Goal: Information Seeking & Learning: Learn about a topic

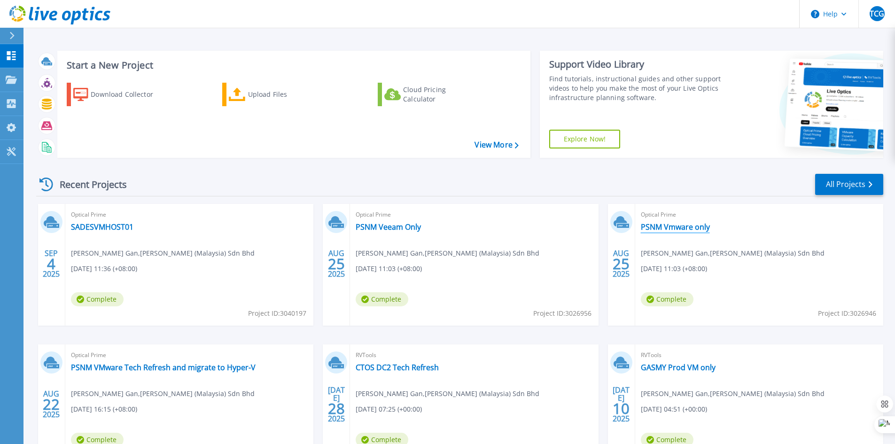
click at [657, 225] on link "PSNM Vmware only" at bounding box center [675, 226] width 69 height 9
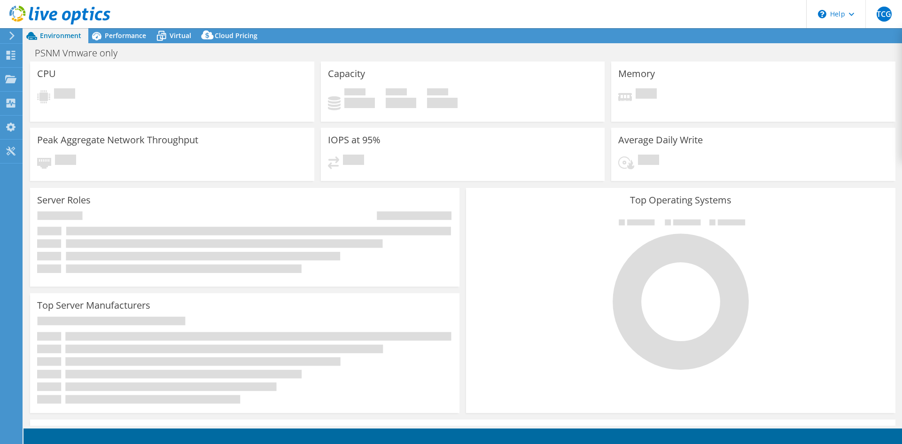
select select "[GEOGRAPHIC_DATA]"
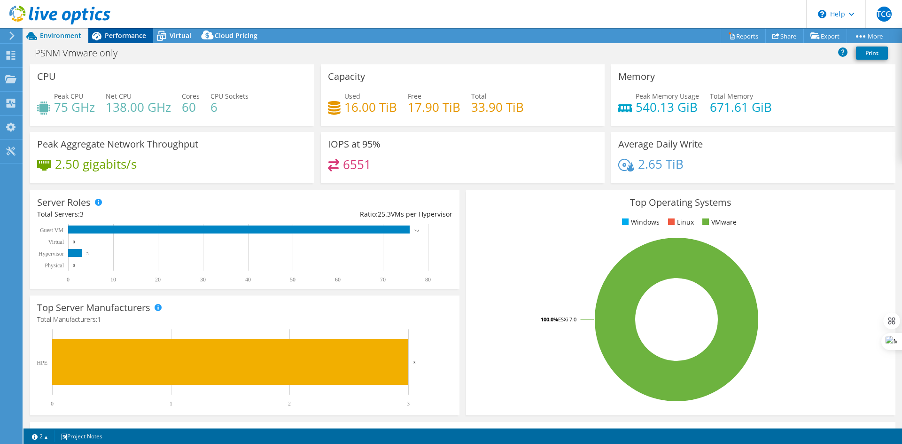
click at [120, 38] on span "Performance" at bounding box center [125, 35] width 41 height 9
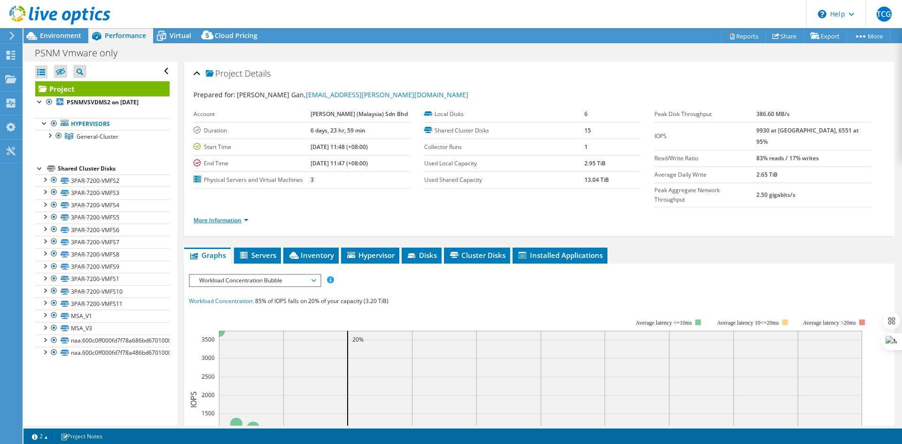
click at [241, 216] on link "More Information" at bounding box center [221, 220] width 55 height 8
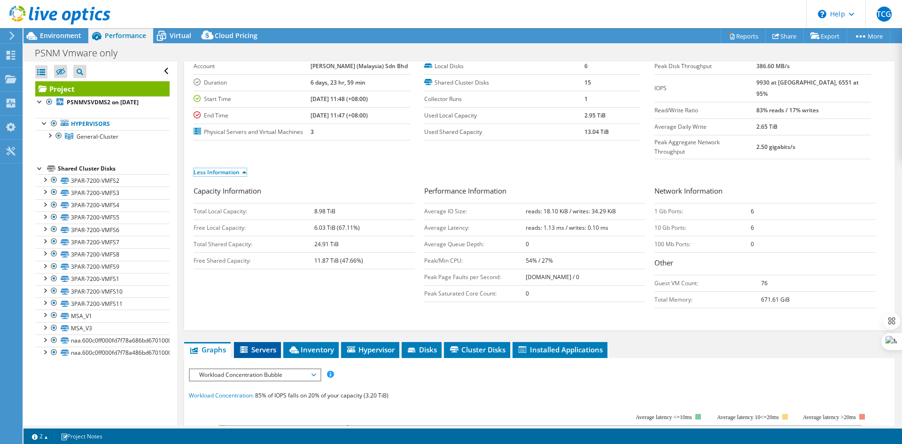
scroll to position [47, 0]
click at [264, 345] on span "Servers" at bounding box center [258, 349] width 38 height 9
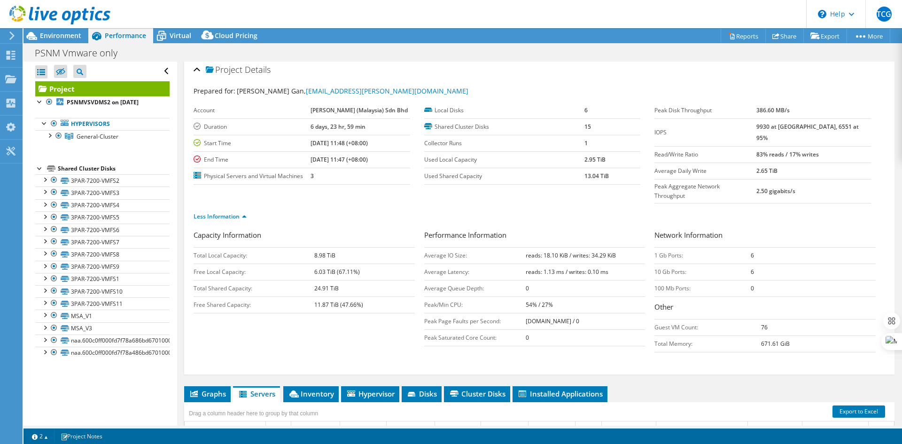
scroll to position [0, 0]
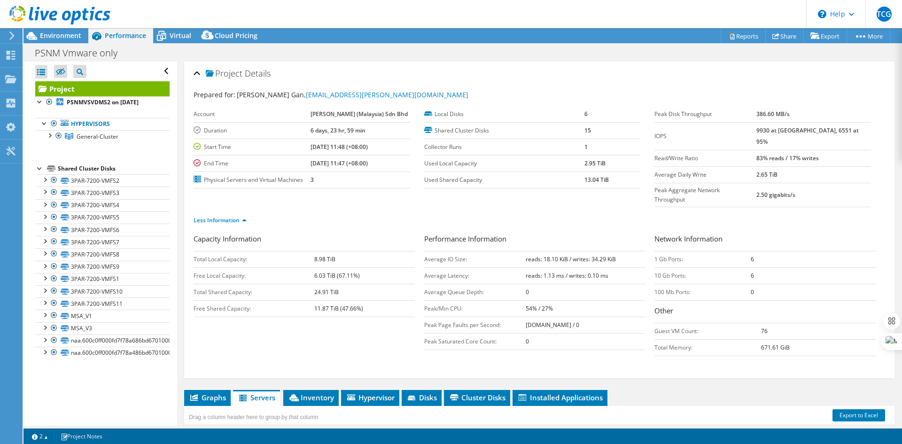
click at [193, 71] on div "Project Details Prepared for: [PERSON_NAME] Gan, [EMAIL_ADDRESS][PERSON_NAME][D…" at bounding box center [539, 220] width 710 height 317
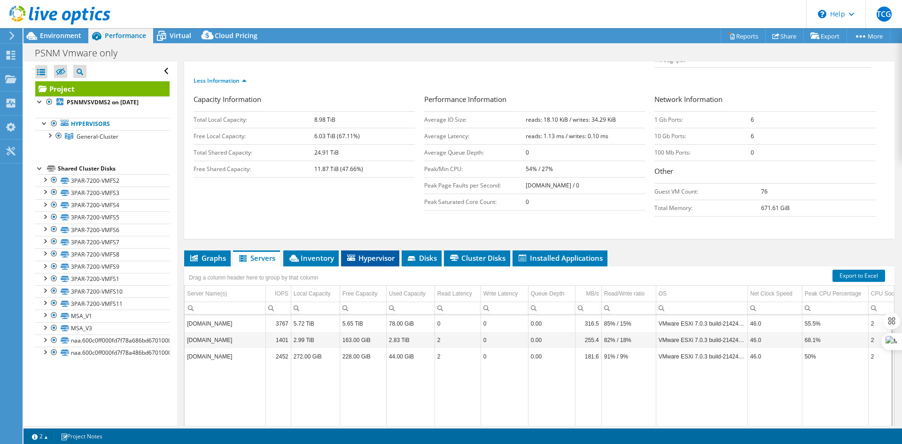
scroll to position [140, 0]
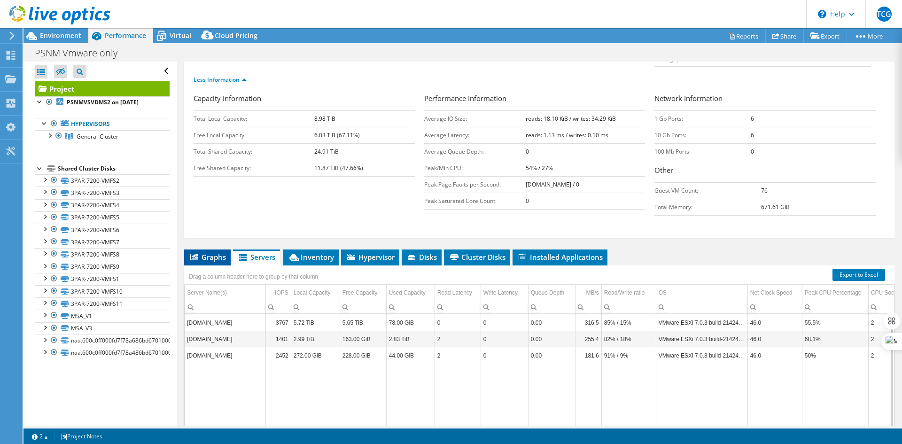
click at [212, 252] on span "Graphs" at bounding box center [207, 256] width 37 height 9
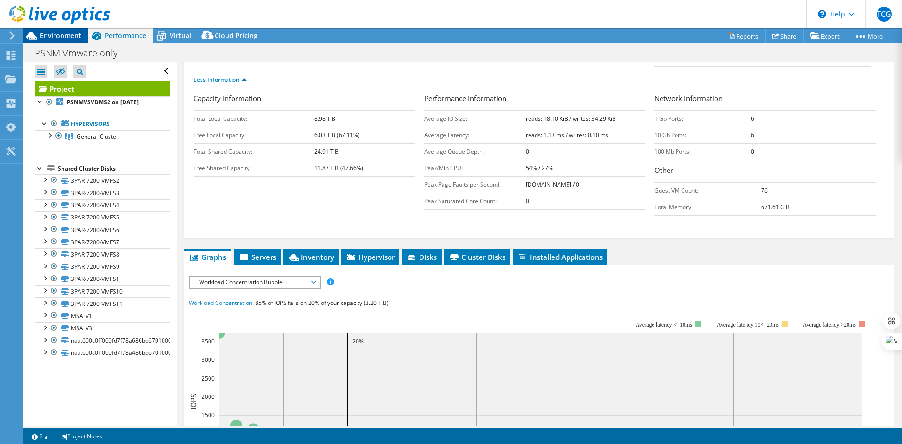
click at [71, 38] on span "Environment" at bounding box center [60, 35] width 41 height 9
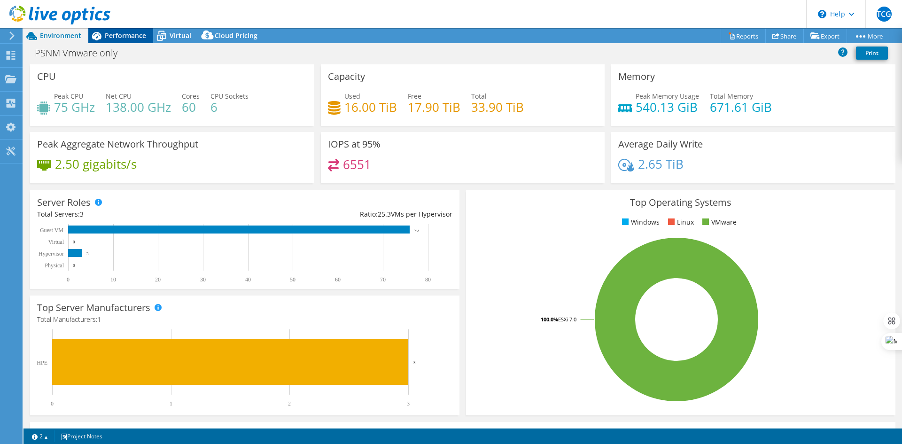
click at [122, 36] on span "Performance" at bounding box center [125, 35] width 41 height 9
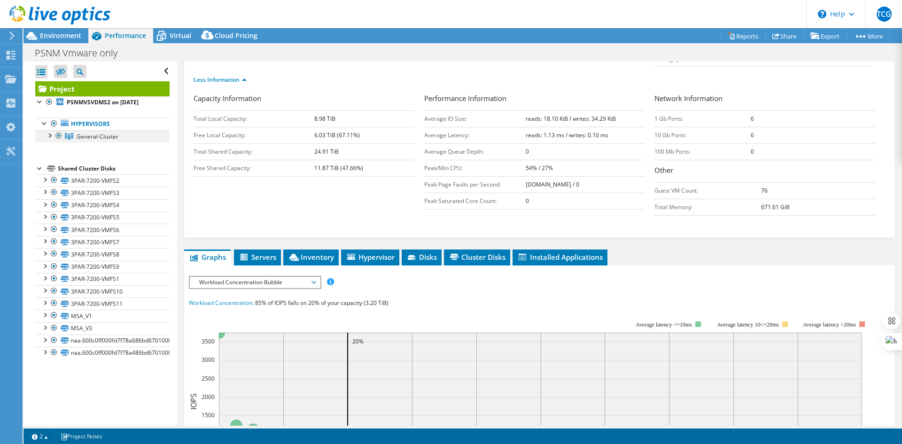
click at [48, 133] on div at bounding box center [49, 134] width 9 height 9
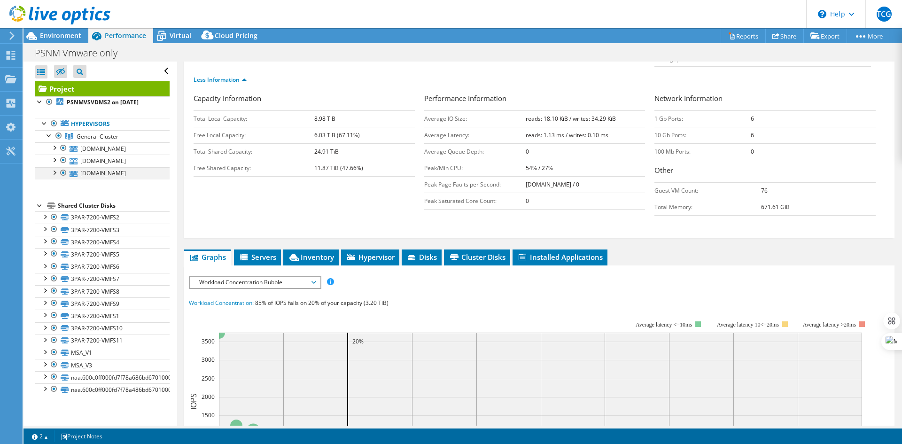
click at [61, 172] on div at bounding box center [63, 172] width 9 height 11
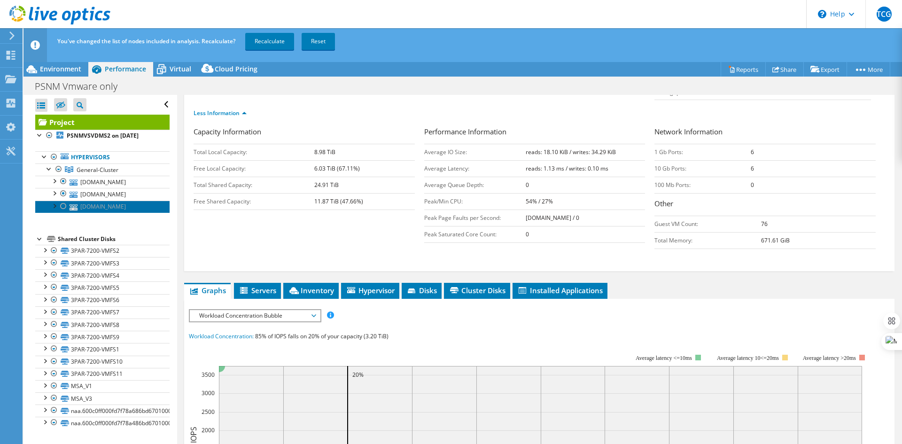
click at [79, 207] on link "[DOMAIN_NAME]" at bounding box center [102, 207] width 134 height 12
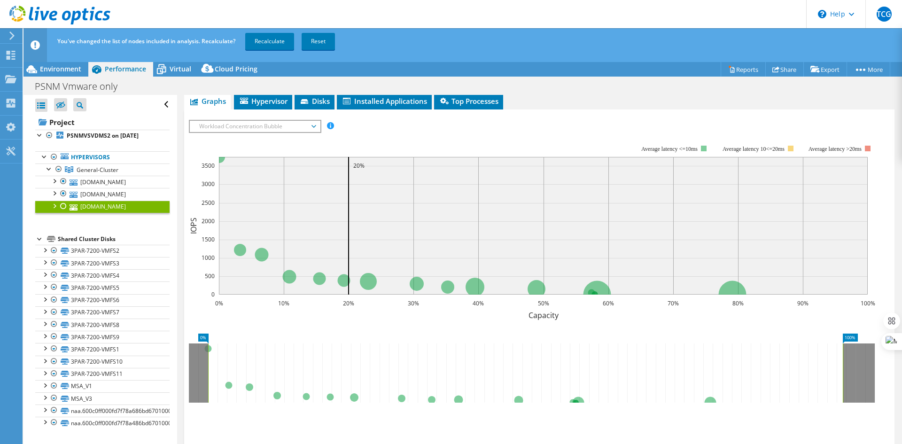
click at [62, 204] on div at bounding box center [63, 206] width 9 height 11
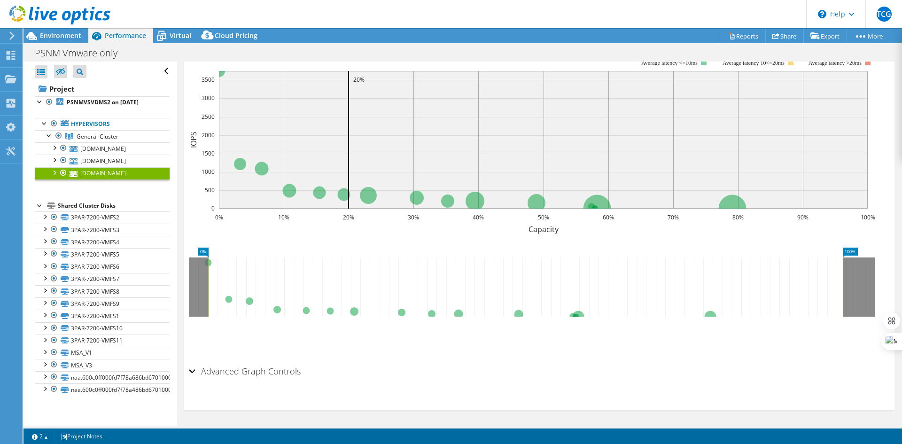
scroll to position [194, 0]
click at [194, 370] on div "Advanced Graph Controls" at bounding box center [539, 371] width 701 height 20
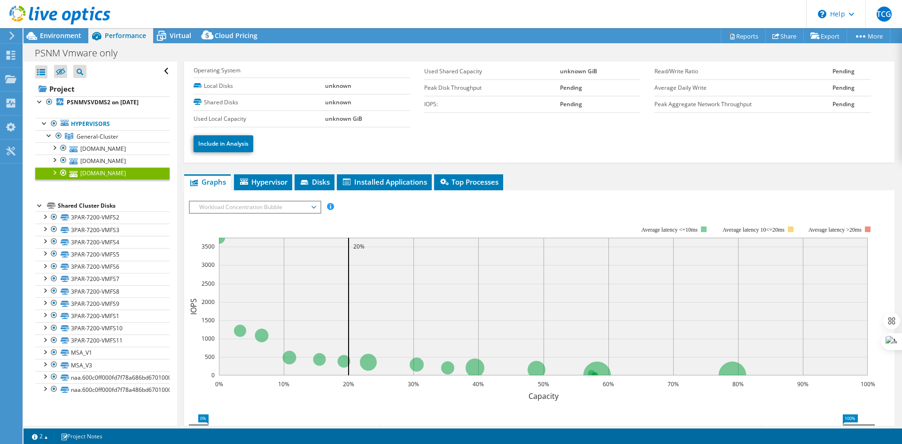
scroll to position [0, 0]
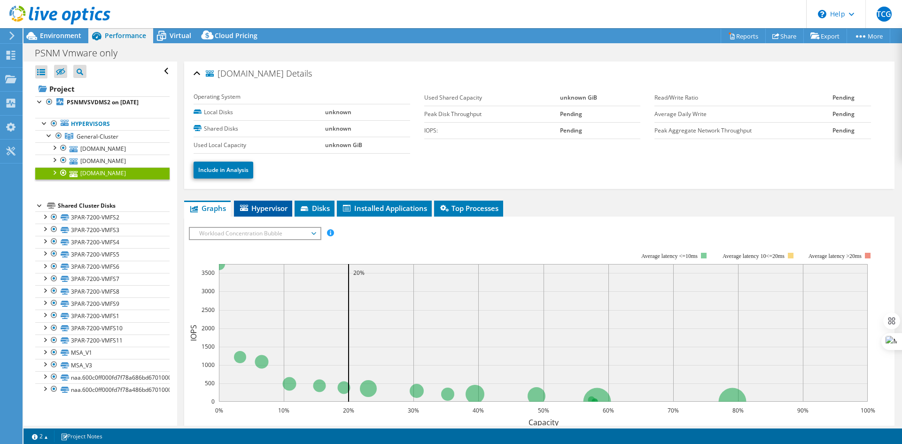
click at [274, 211] on span "Hypervisor" at bounding box center [263, 207] width 49 height 9
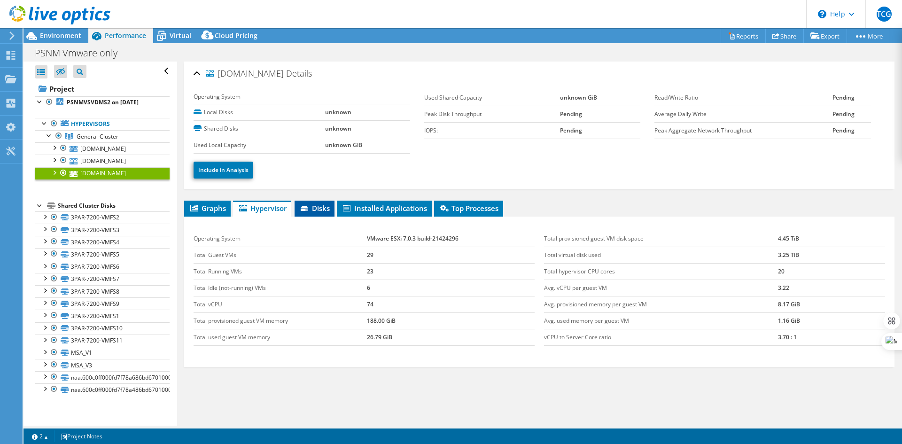
click at [322, 207] on span "Disks" at bounding box center [314, 207] width 31 height 9
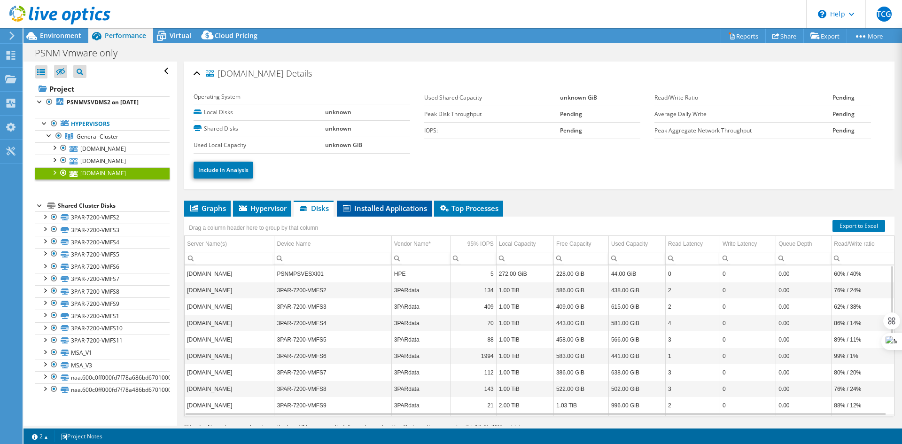
click at [379, 210] on span "Installed Applications" at bounding box center [384, 207] width 85 height 9
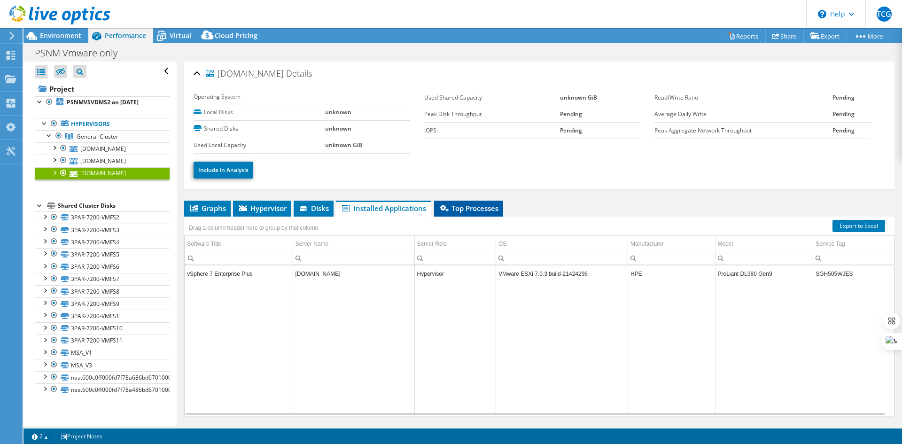
click at [475, 208] on span "Top Processes" at bounding box center [469, 207] width 60 height 9
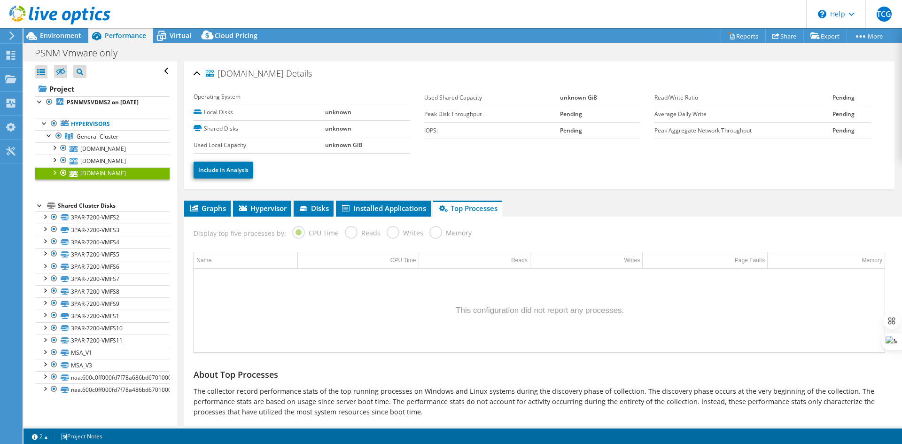
click at [194, 73] on div "psnmpsvesxi01.pcm.panasonic Details" at bounding box center [539, 74] width 691 height 20
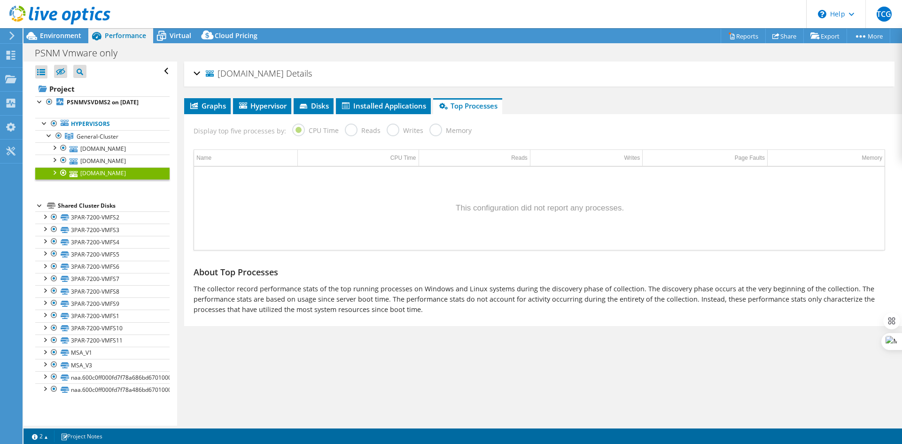
click at [194, 73] on div "psnmpsvesxi01.pcm.panasonic Details" at bounding box center [539, 74] width 691 height 20
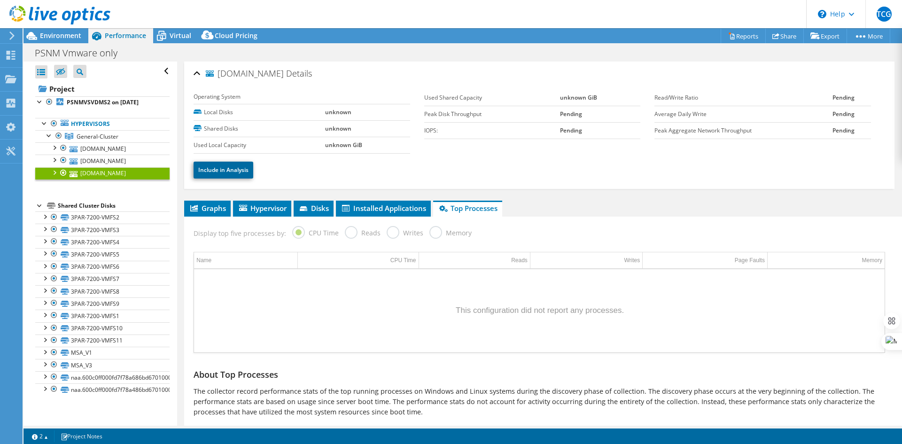
click at [244, 172] on link "Include in Analysis" at bounding box center [224, 170] width 60 height 17
click at [124, 161] on link "[DOMAIN_NAME]" at bounding box center [102, 161] width 134 height 12
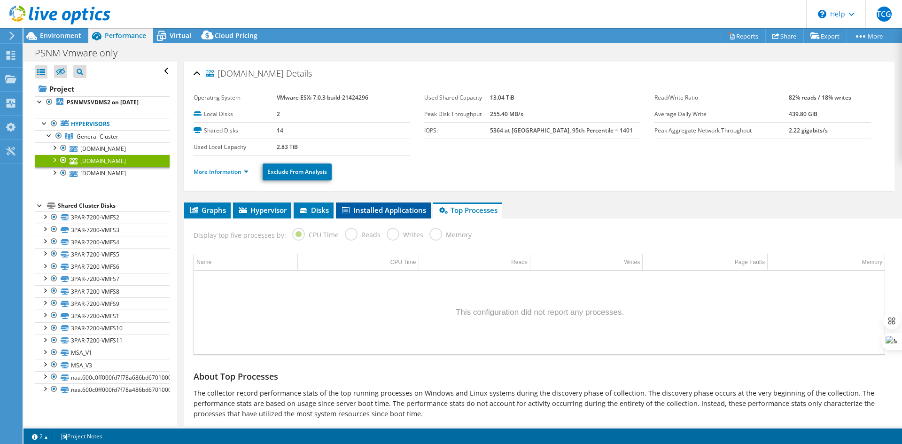
click at [353, 210] on span "Installed Applications" at bounding box center [383, 209] width 85 height 9
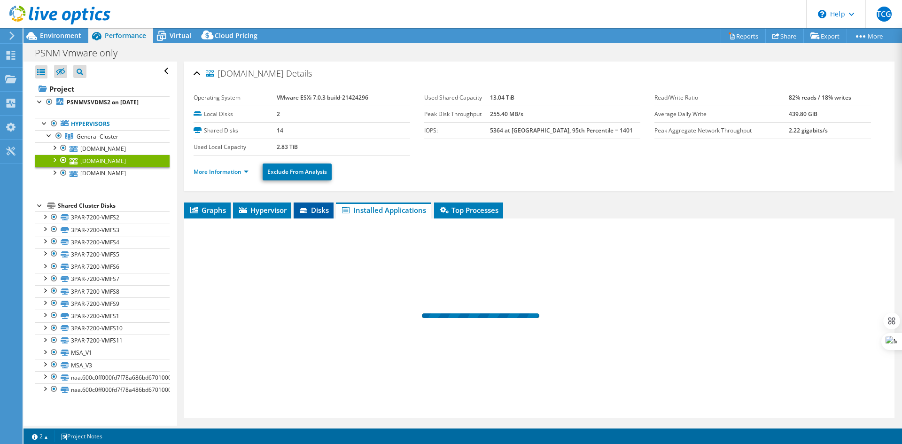
click at [316, 211] on span "Disks" at bounding box center [313, 209] width 31 height 9
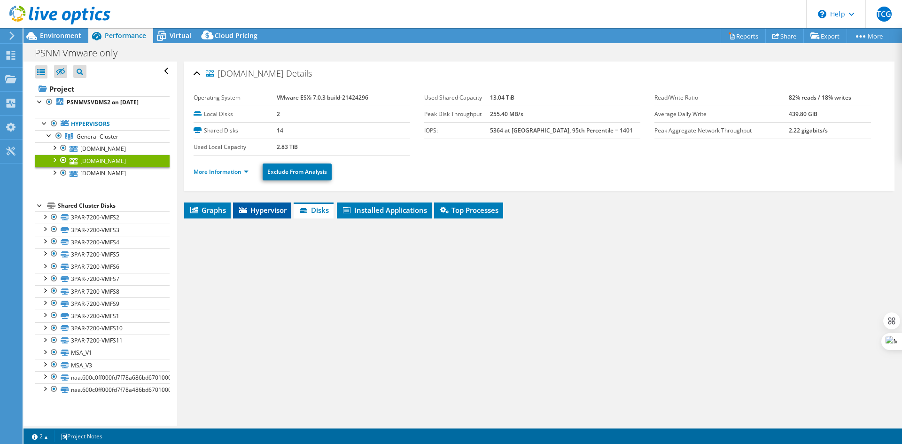
click at [259, 211] on span "Hypervisor" at bounding box center [262, 209] width 49 height 9
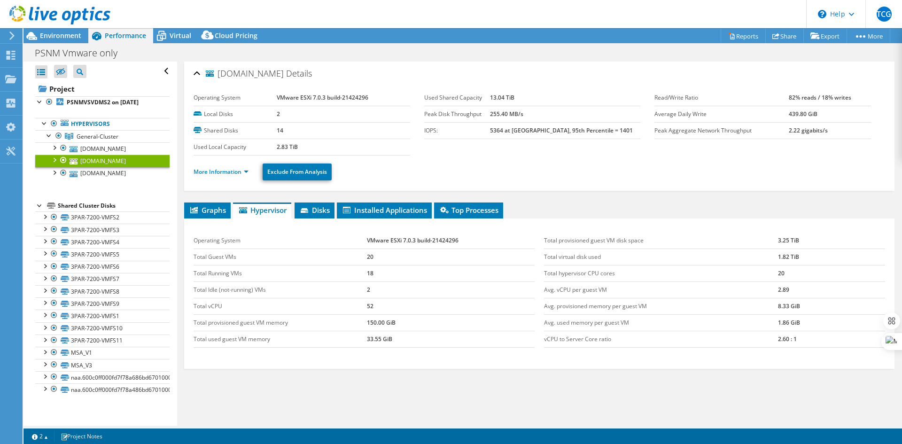
click at [197, 75] on div "psnmpsvesxi02.pcm.panasonic Details" at bounding box center [539, 74] width 691 height 20
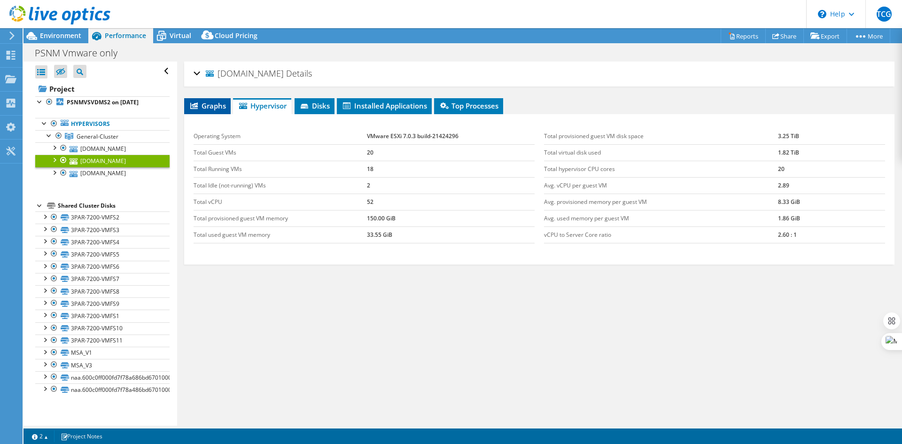
click at [213, 111] on li "Graphs" at bounding box center [207, 106] width 47 height 16
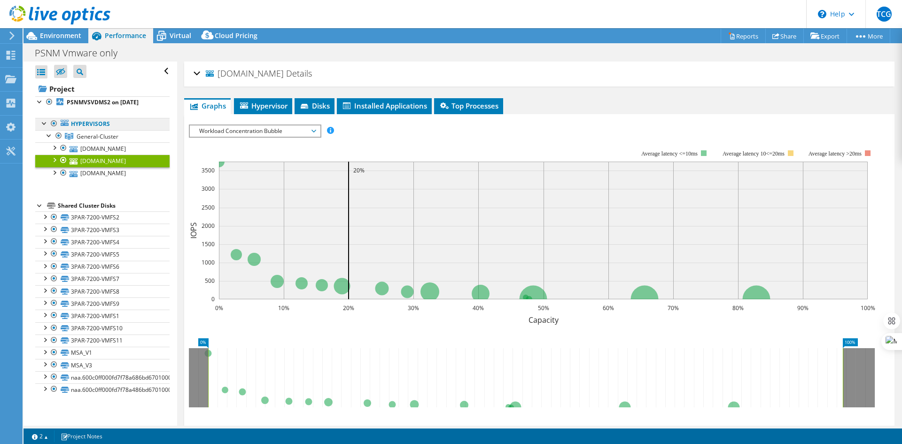
click at [101, 123] on link "Hypervisors" at bounding box center [102, 124] width 134 height 12
click at [107, 150] on link "[DOMAIN_NAME]" at bounding box center [102, 148] width 134 height 12
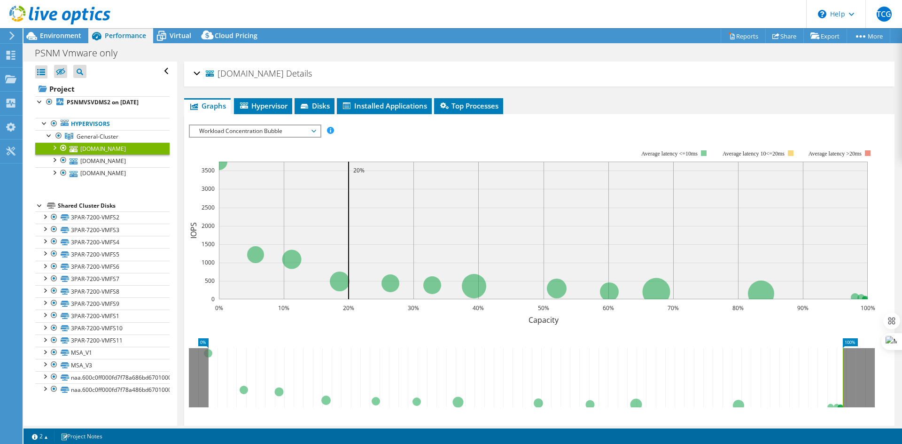
click at [199, 72] on div "psnmpsvesxi03.pcm.panasonic Details" at bounding box center [539, 74] width 691 height 20
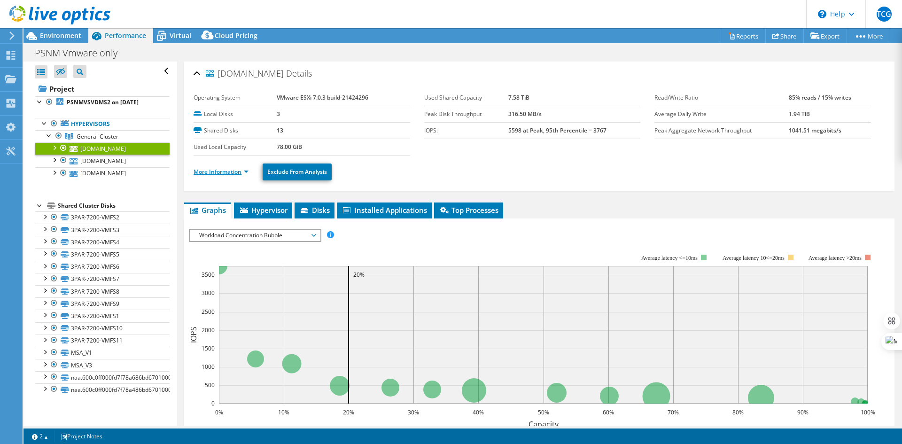
click at [245, 172] on link "More Information" at bounding box center [221, 172] width 55 height 8
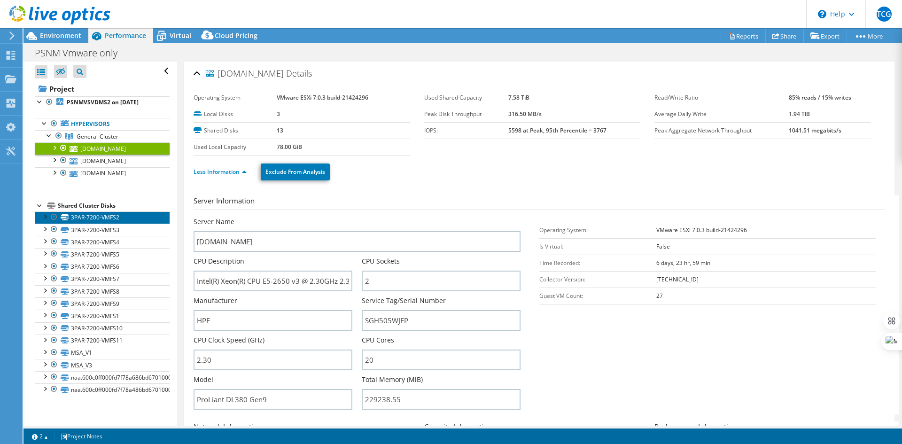
click at [108, 218] on link "3PAR-7200-VMFS2" at bounding box center [102, 217] width 134 height 12
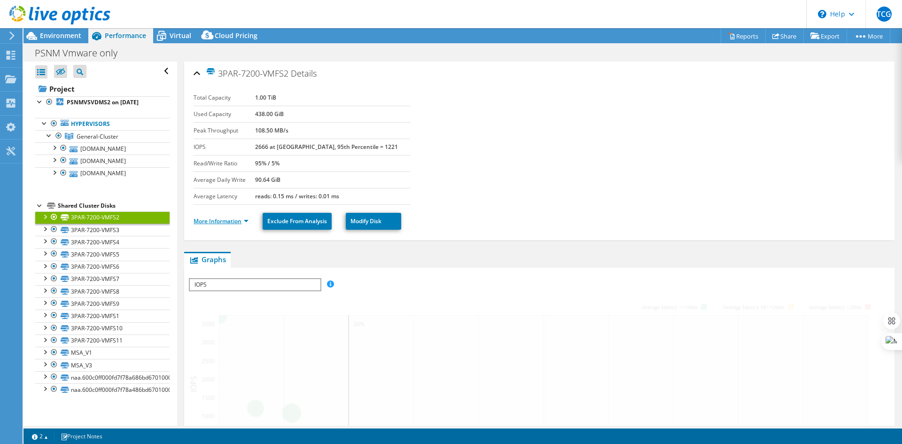
click at [241, 223] on link "More Information" at bounding box center [221, 221] width 55 height 8
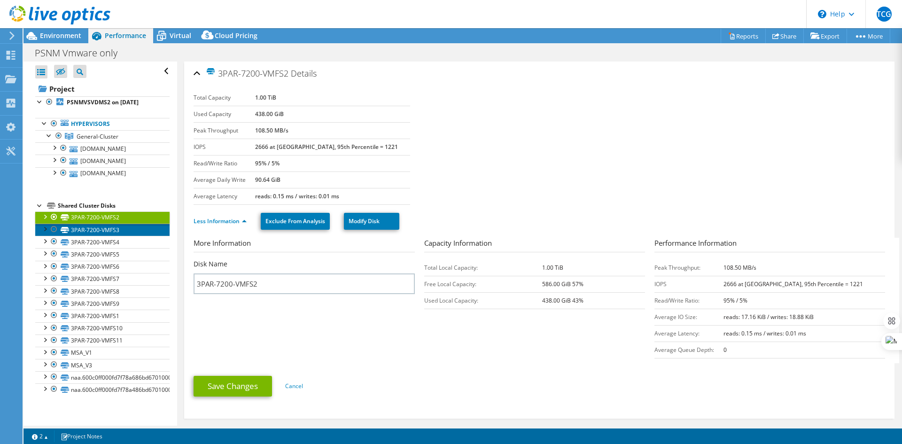
click at [100, 230] on link "3PAR-7200-VMFS3" at bounding box center [102, 230] width 134 height 12
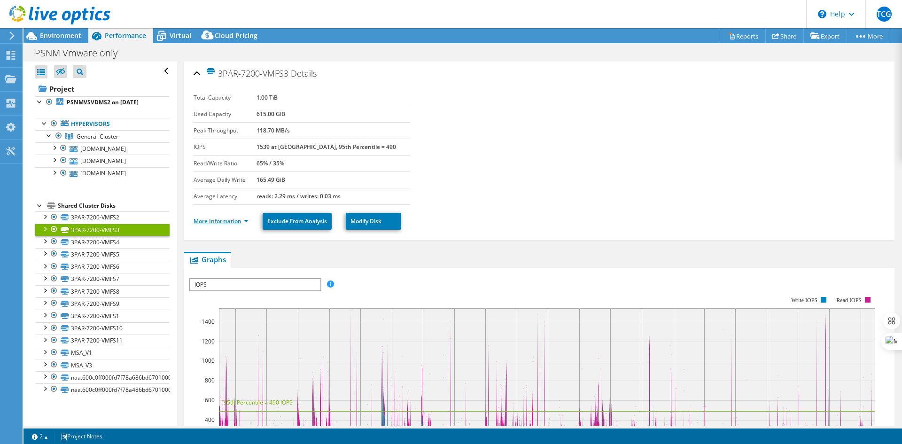
click at [242, 222] on link "More Information" at bounding box center [221, 221] width 55 height 8
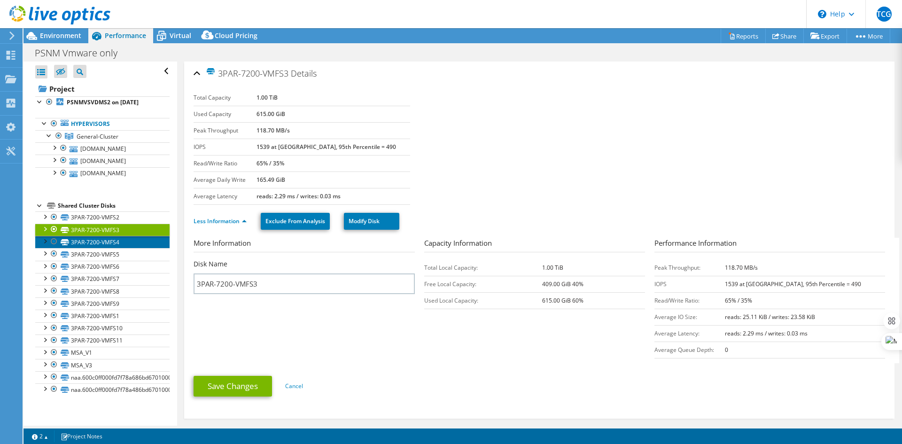
click at [113, 247] on link "3PAR-7200-VMFS4" at bounding box center [102, 242] width 134 height 12
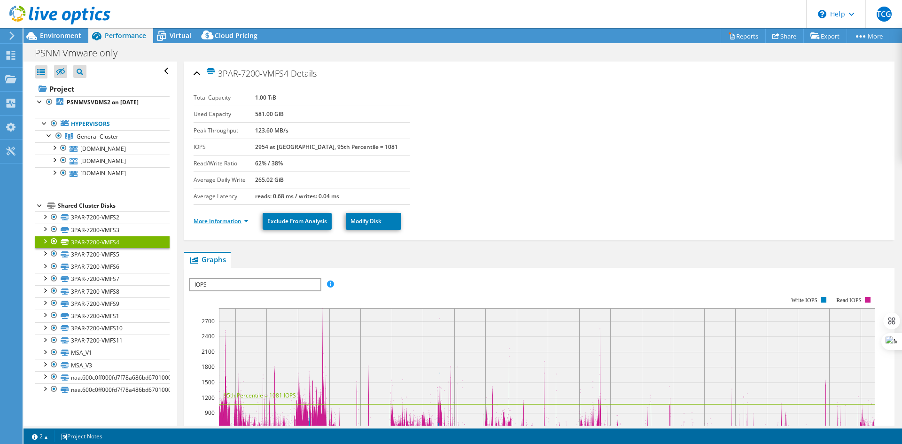
click at [243, 222] on link "More Information" at bounding box center [221, 221] width 55 height 8
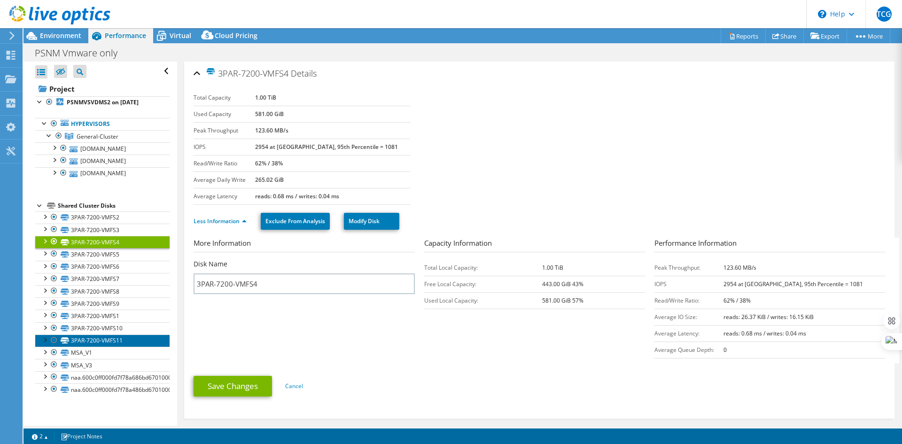
click at [120, 342] on link "3PAR-7200-VMFS11" at bounding box center [102, 340] width 134 height 12
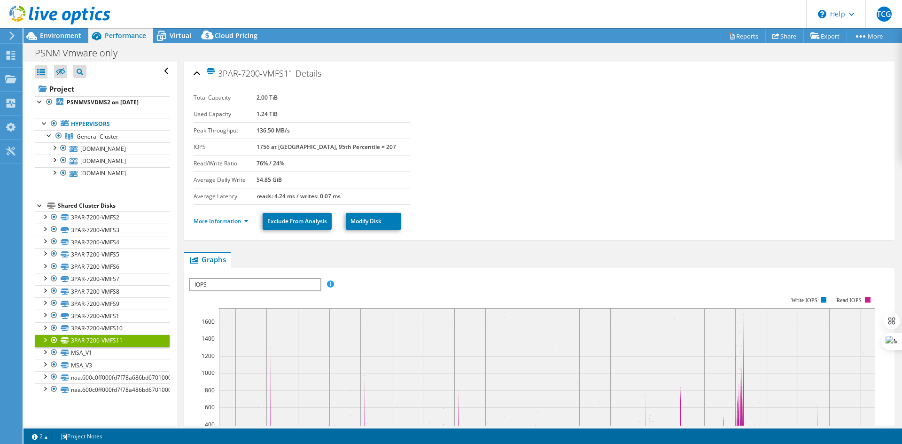
click at [230, 225] on li "More Information" at bounding box center [224, 221] width 61 height 10
click at [233, 222] on link "More Information" at bounding box center [221, 221] width 55 height 8
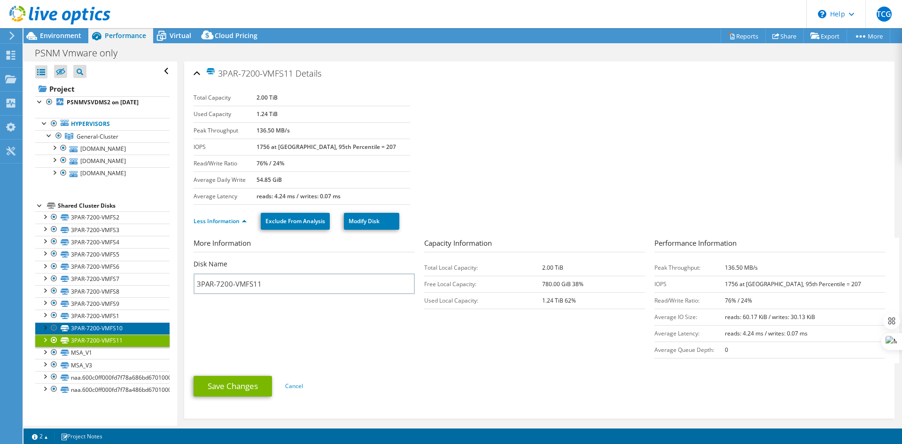
click at [113, 331] on link "3PAR-7200-VMFS10" at bounding box center [102, 328] width 134 height 12
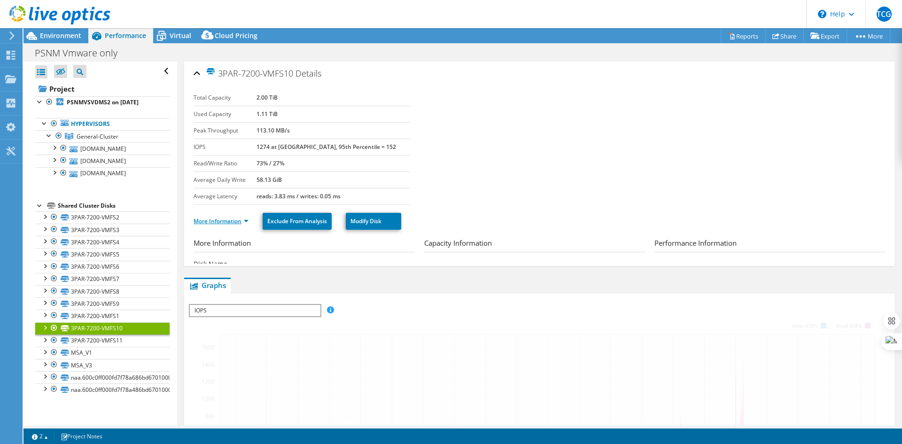
click at [238, 223] on link "More Information" at bounding box center [221, 221] width 55 height 8
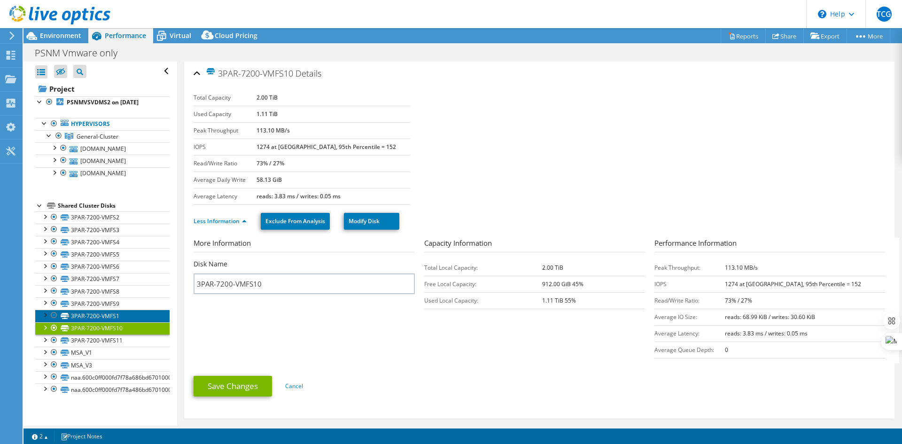
click at [107, 313] on link "3PAR-7200-VMFS1" at bounding box center [102, 316] width 134 height 12
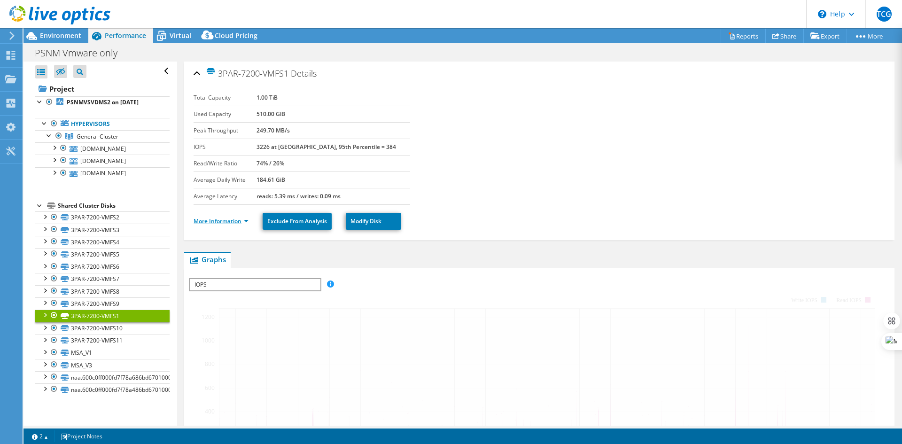
click at [244, 221] on link "More Information" at bounding box center [221, 221] width 55 height 8
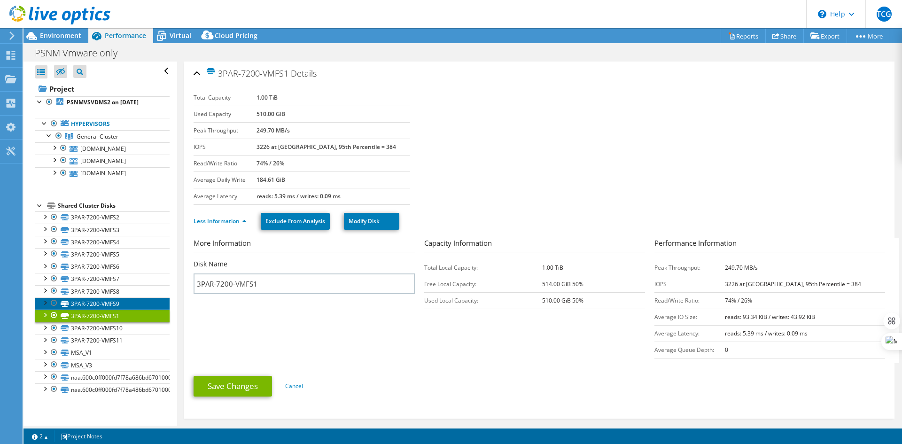
click at [112, 304] on link "3PAR-7200-VMFS9" at bounding box center [102, 303] width 134 height 12
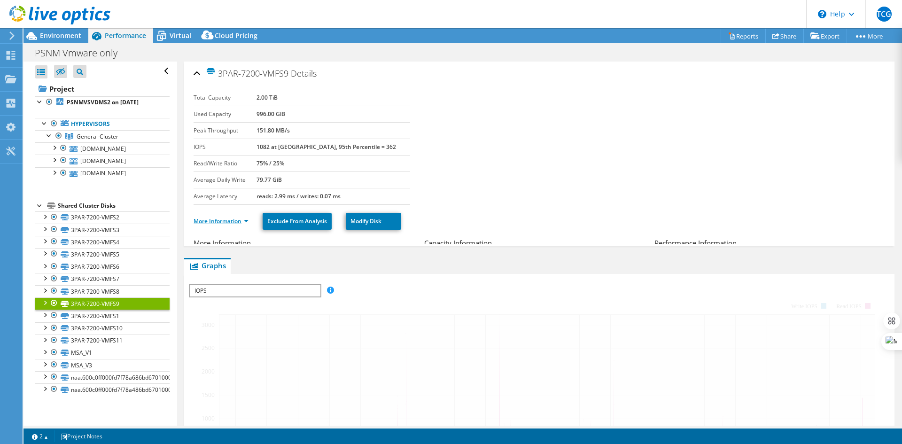
click at [248, 218] on link "More Information" at bounding box center [221, 221] width 55 height 8
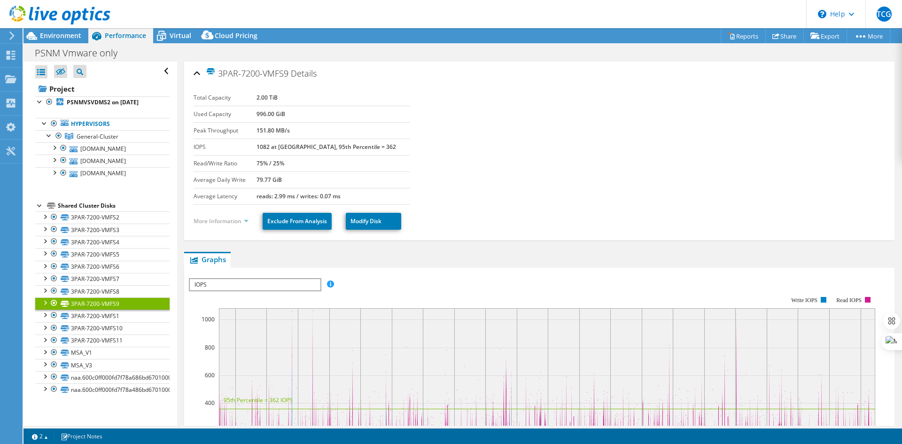
click at [236, 222] on link "More Information" at bounding box center [221, 221] width 55 height 8
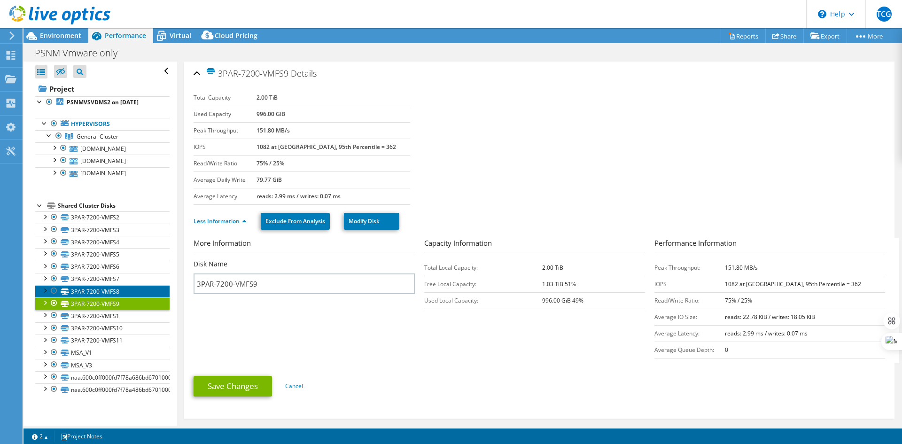
click at [116, 291] on link "3PAR-7200-VMFS8" at bounding box center [102, 291] width 134 height 12
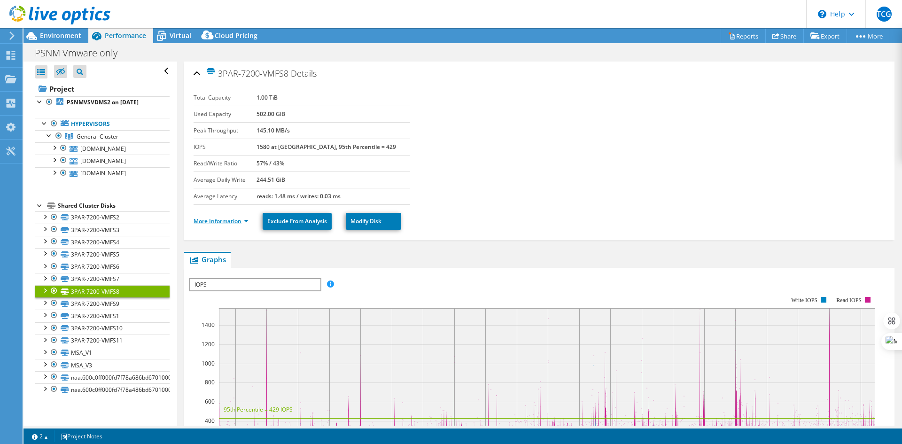
click at [243, 222] on link "More Information" at bounding box center [221, 221] width 55 height 8
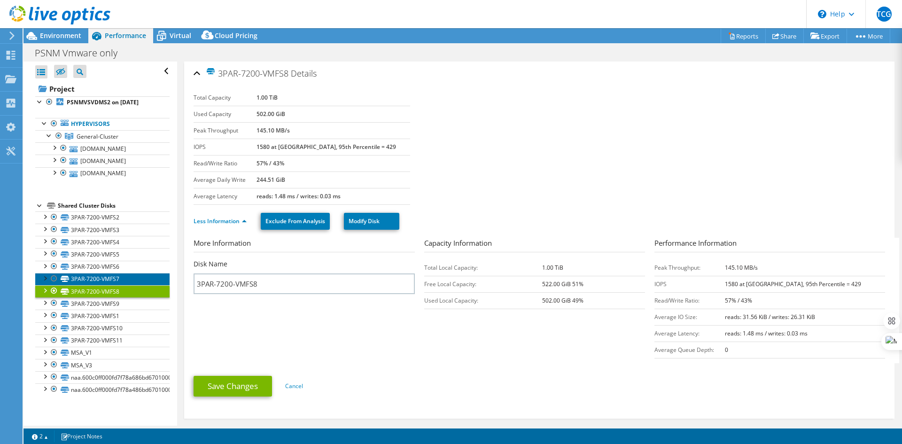
click at [122, 281] on link "3PAR-7200-VMFS7" at bounding box center [102, 279] width 134 height 12
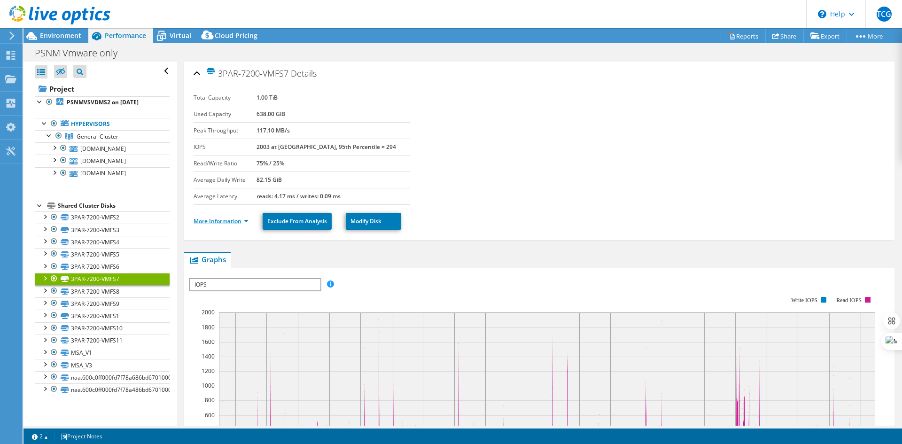
click at [243, 222] on link "More Information" at bounding box center [221, 221] width 55 height 8
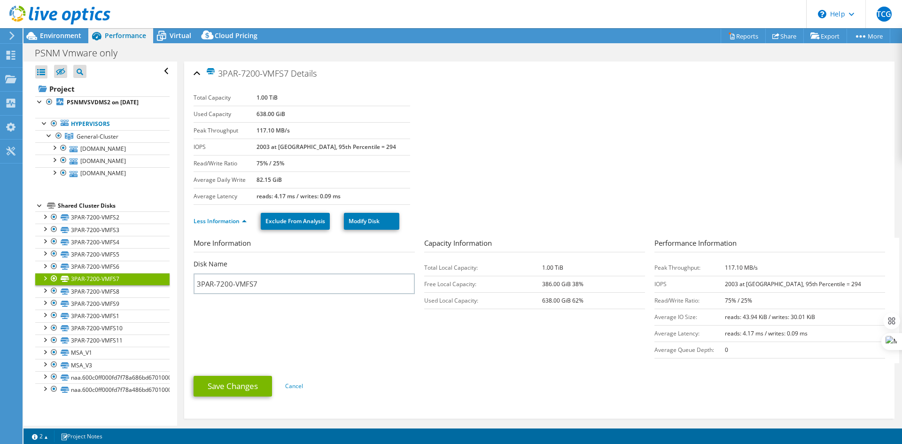
click at [110, 273] on link "3PAR-7200-VMFS7" at bounding box center [102, 279] width 134 height 12
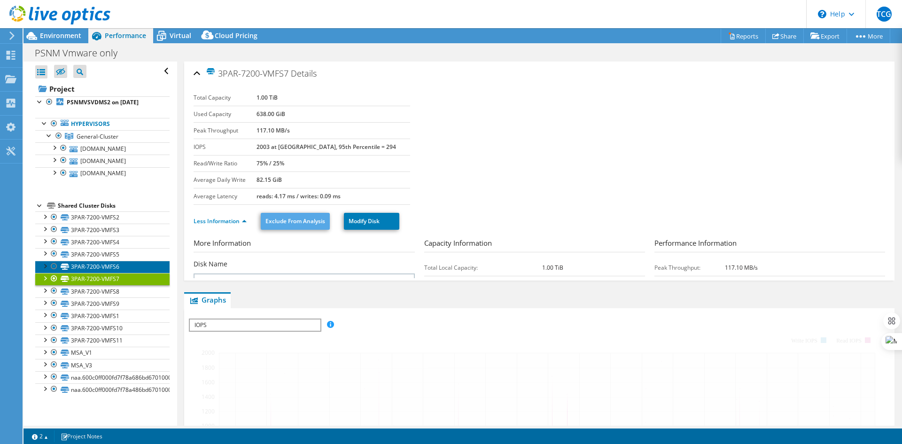
click at [110, 265] on link "3PAR-7200-VMFS6" at bounding box center [102, 267] width 134 height 12
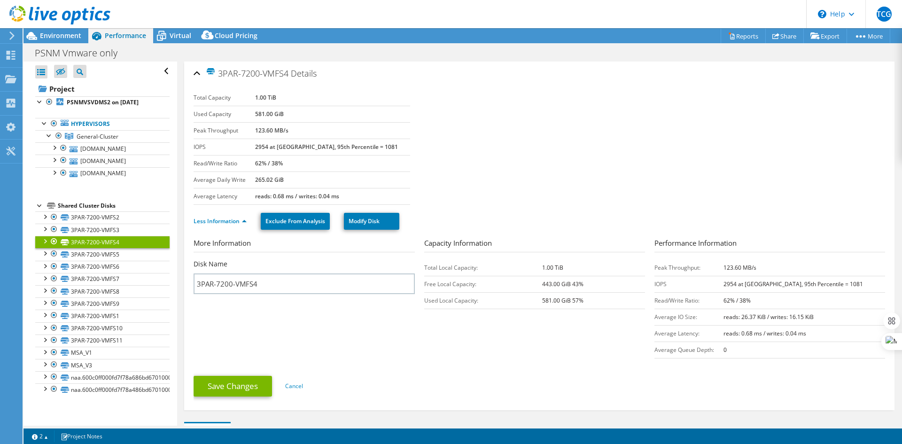
select select "[GEOGRAPHIC_DATA]"
select select "USD"
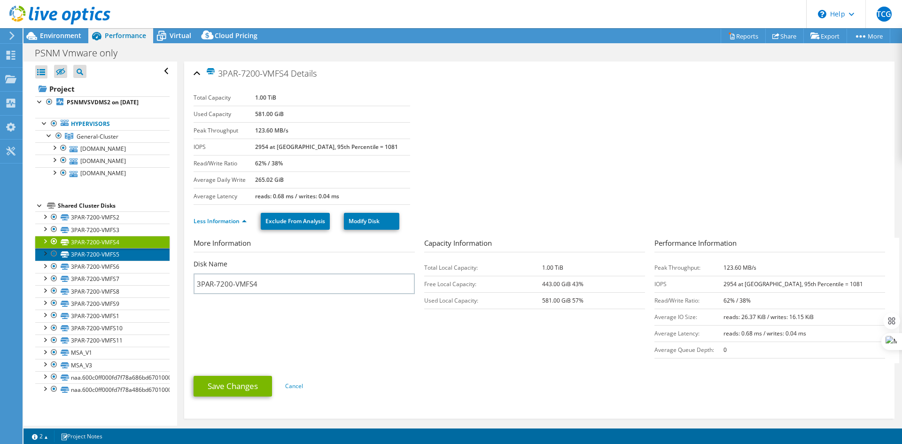
click at [102, 250] on link "3PAR-7200-VMFS5" at bounding box center [102, 254] width 134 height 12
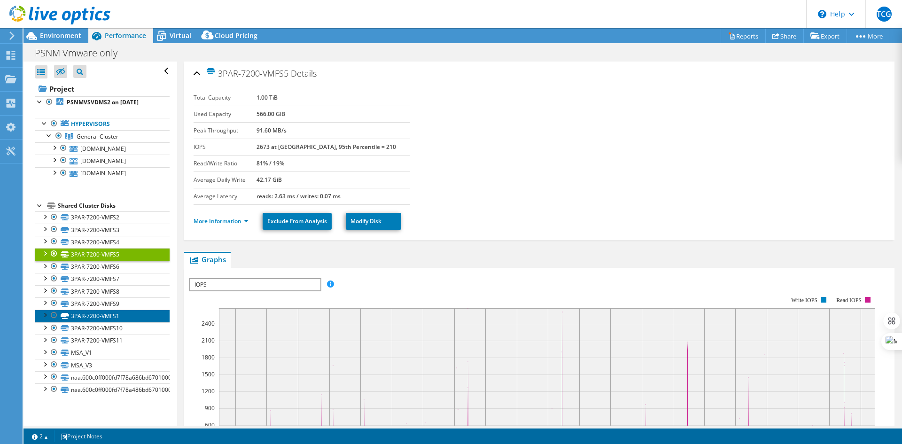
click at [110, 315] on link "3PAR-7200-VMFS1" at bounding box center [102, 316] width 134 height 12
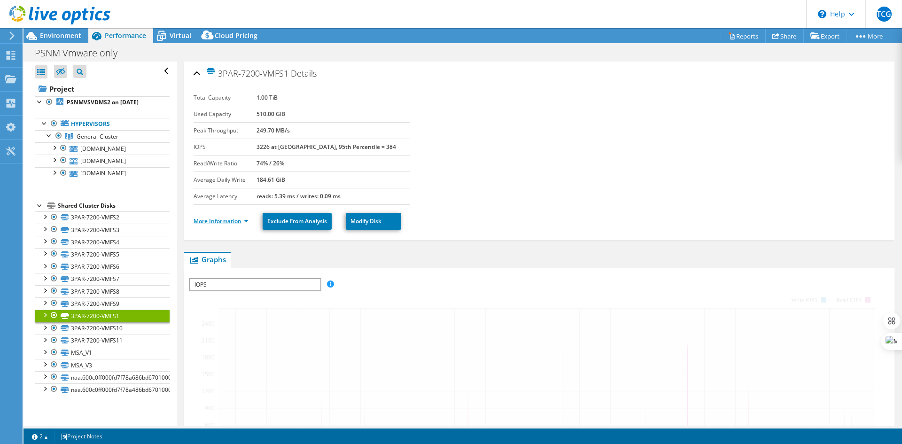
click at [218, 222] on link "More Information" at bounding box center [221, 221] width 55 height 8
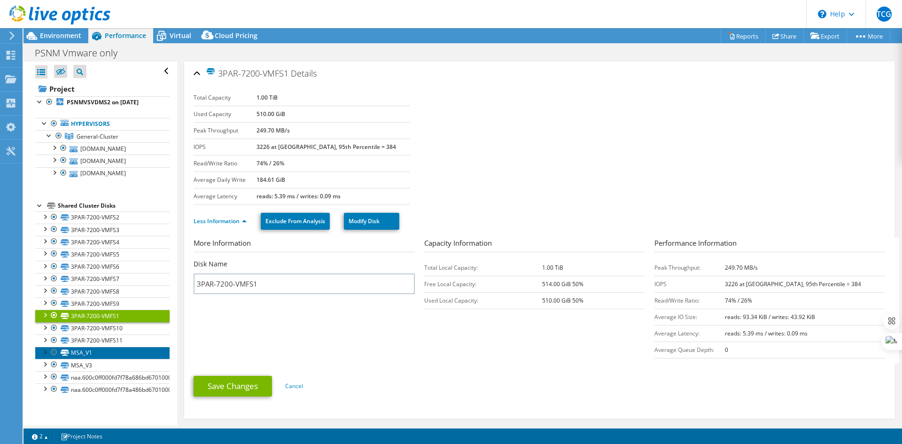
click at [84, 354] on link "MSA_V1" at bounding box center [102, 353] width 134 height 12
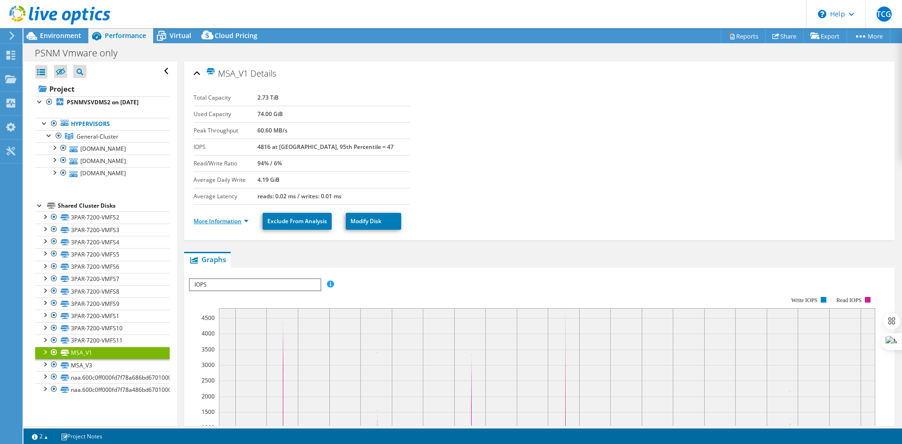
click at [238, 221] on link "More Information" at bounding box center [221, 221] width 55 height 8
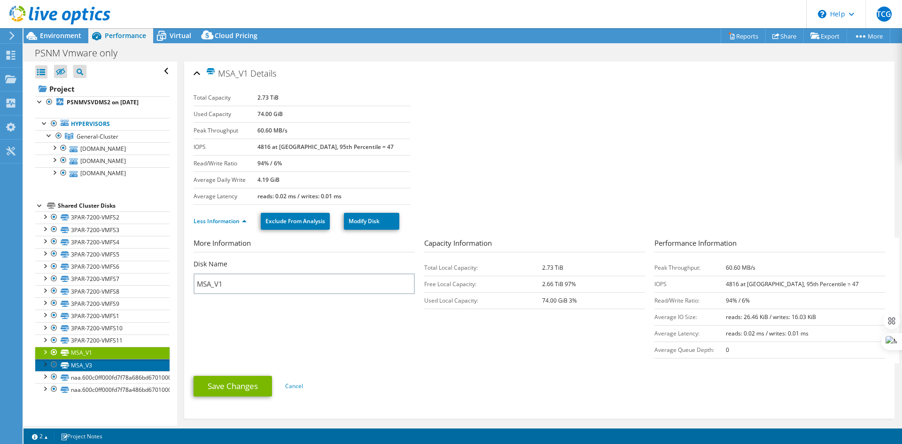
click at [81, 365] on link "MSA_V3" at bounding box center [102, 365] width 134 height 12
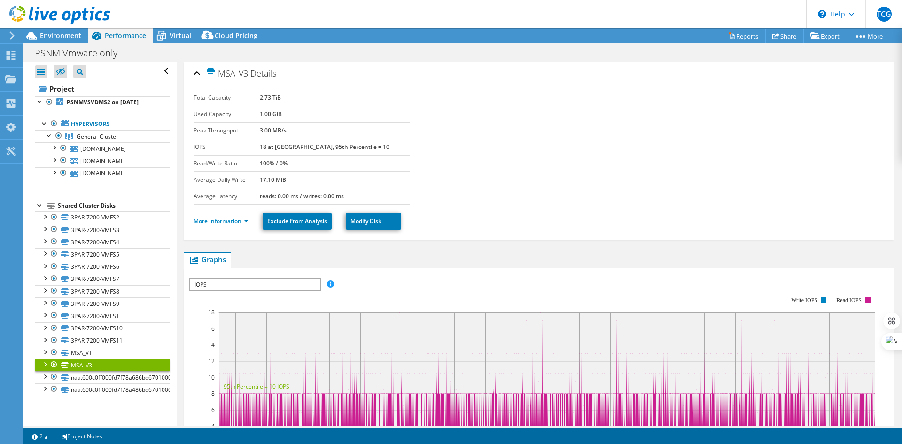
click at [247, 218] on link "More Information" at bounding box center [221, 221] width 55 height 8
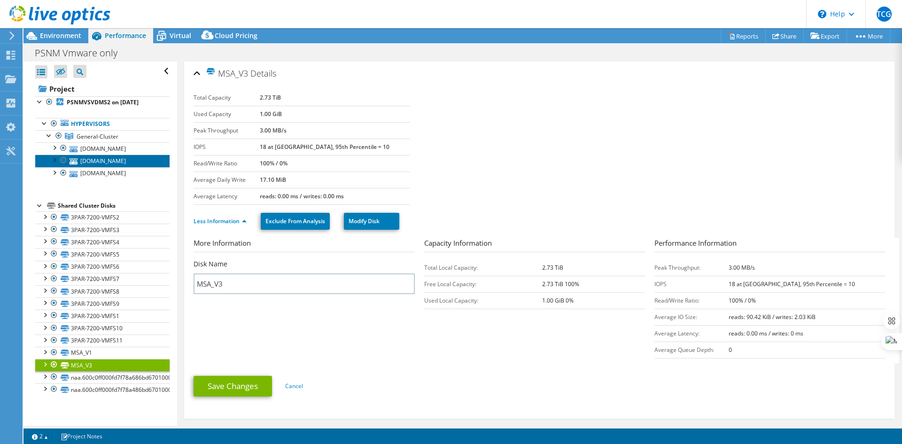
click at [124, 162] on link "[DOMAIN_NAME]" at bounding box center [102, 161] width 134 height 12
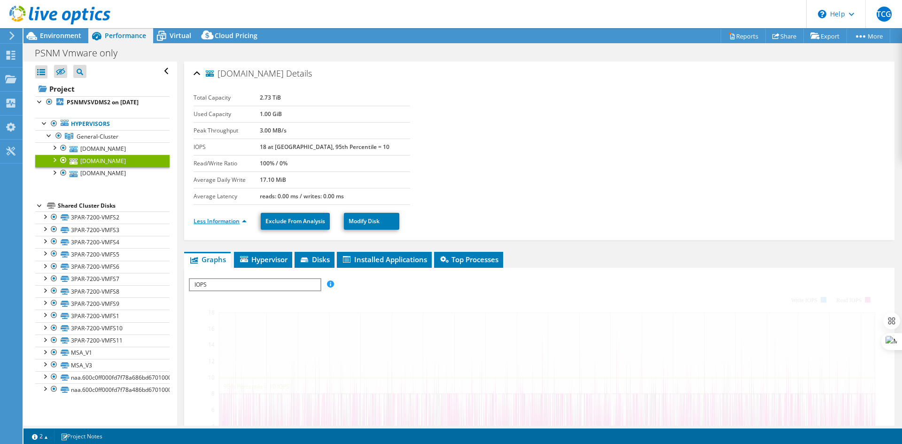
click at [244, 220] on link "Less Information" at bounding box center [220, 221] width 53 height 8
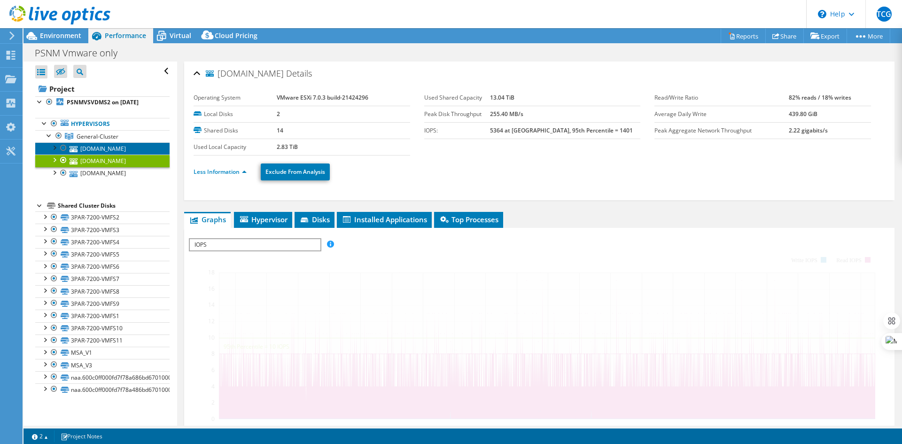
click at [94, 148] on link "[DOMAIN_NAME]" at bounding box center [102, 148] width 134 height 12
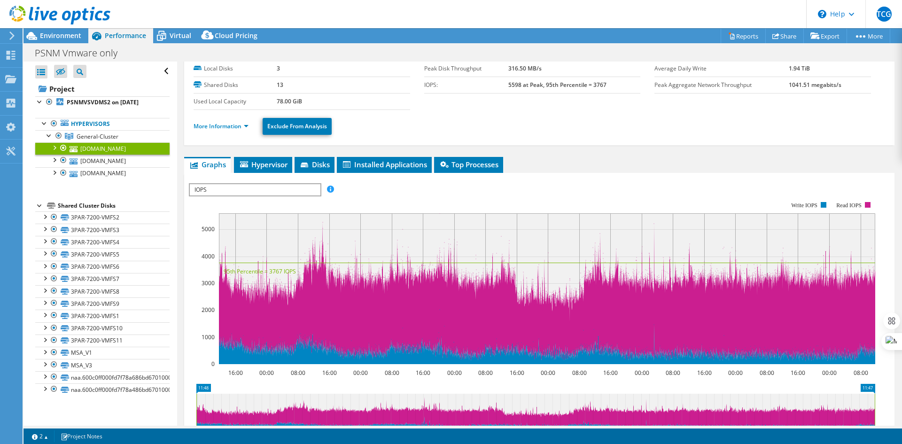
scroll to position [46, 0]
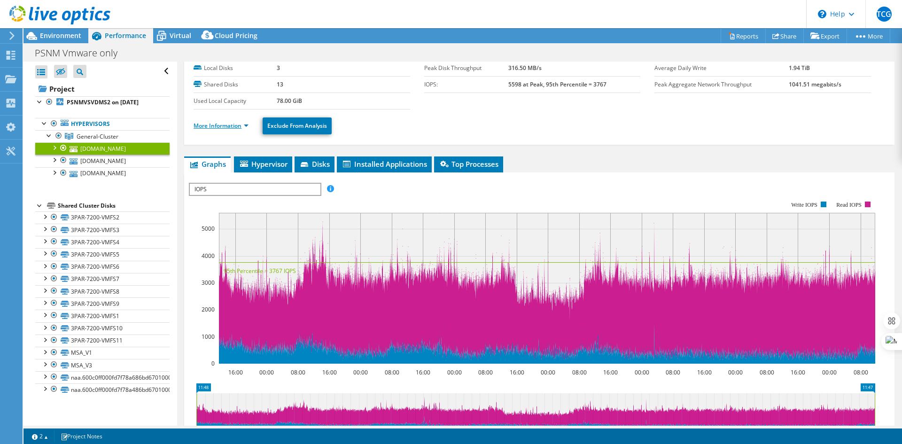
click at [241, 125] on link "More Information" at bounding box center [221, 126] width 55 height 8
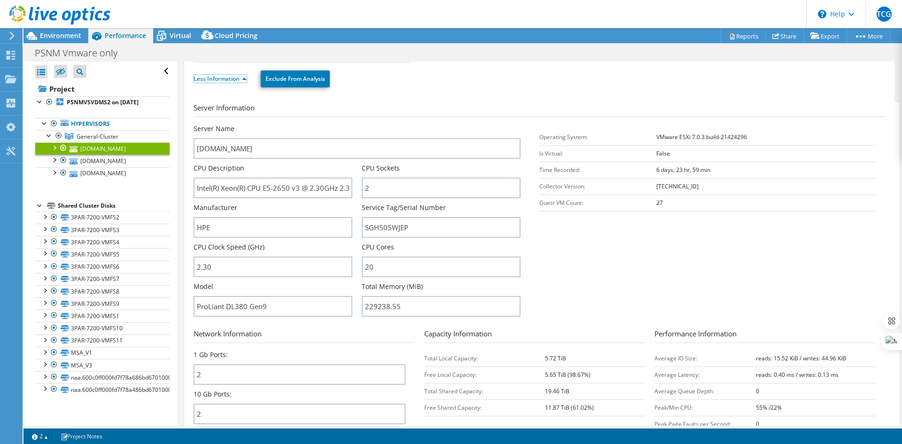
scroll to position [93, 0]
click at [121, 161] on link "[DOMAIN_NAME]" at bounding box center [102, 161] width 134 height 12
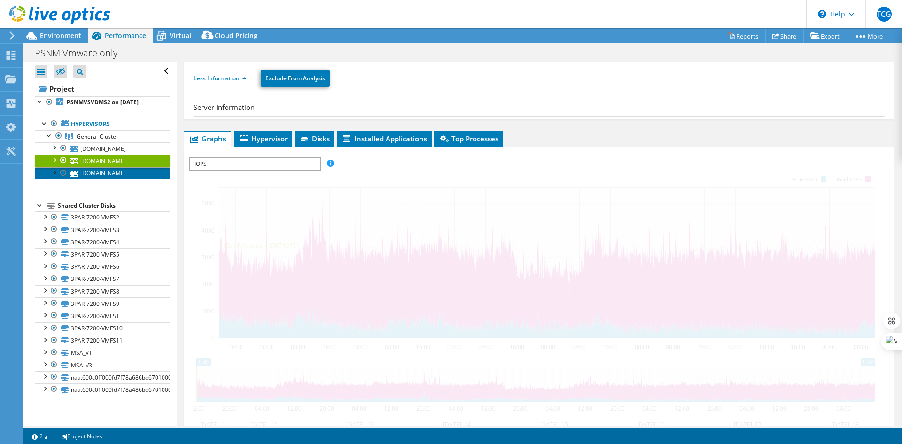
click at [133, 172] on link "[DOMAIN_NAME]" at bounding box center [102, 173] width 134 height 12
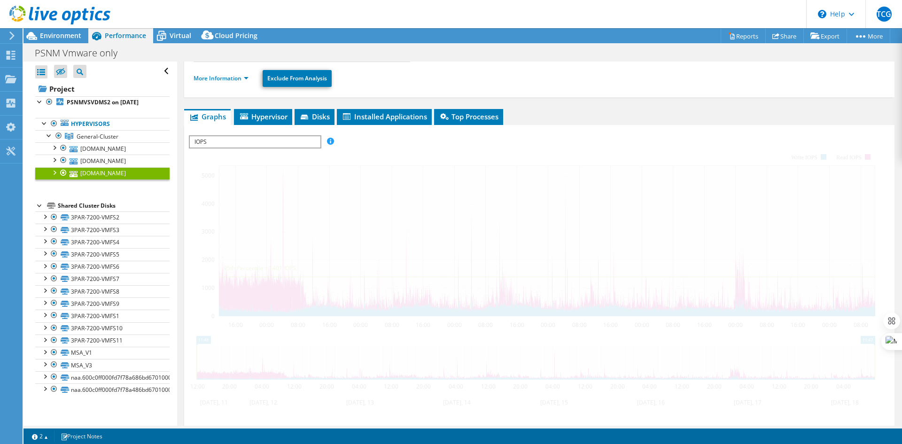
click at [132, 173] on link "[DOMAIN_NAME]" at bounding box center [102, 173] width 134 height 12
